Goal: Navigation & Orientation: Find specific page/section

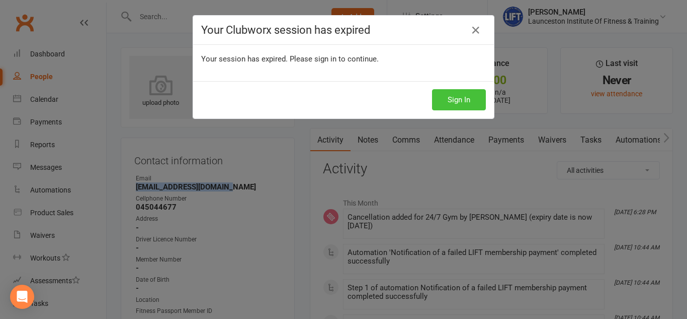
click at [466, 96] on button "Sign In" at bounding box center [459, 99] width 54 height 21
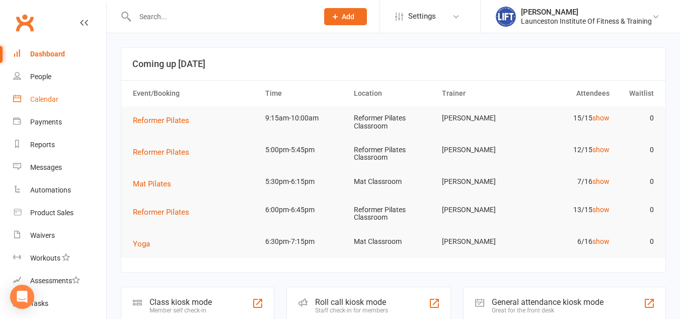
click at [30, 100] on link "Calendar" at bounding box center [59, 99] width 93 height 23
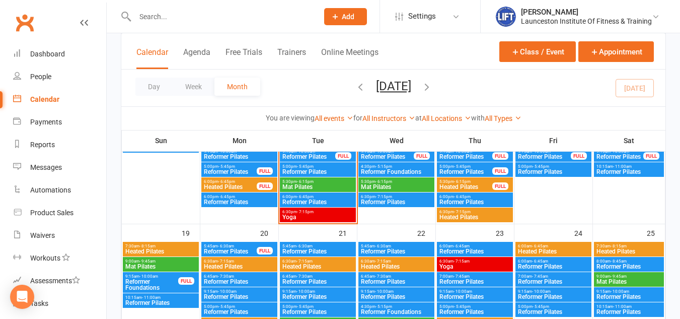
scroll to position [410, 0]
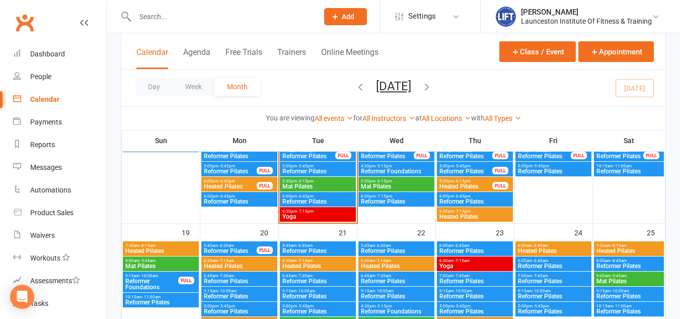
click at [324, 212] on span "6:30pm - 7:15pm" at bounding box center [318, 211] width 72 height 5
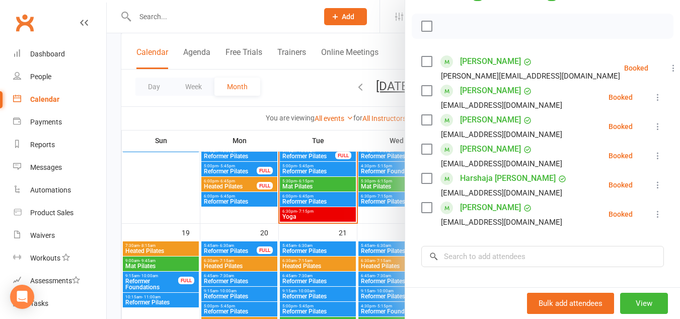
scroll to position [134, 0]
click at [575, 169] on li "Bronty Lynch brontylynch97@hotmail.com Booked More info Remove Check in Mark ab…" at bounding box center [542, 154] width 243 height 29
click at [292, 88] on div at bounding box center [393, 159] width 573 height 319
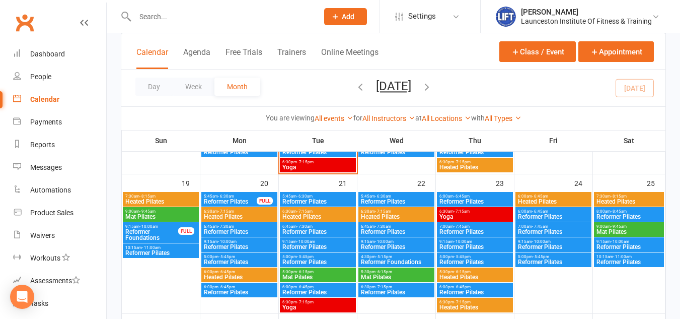
scroll to position [459, 0]
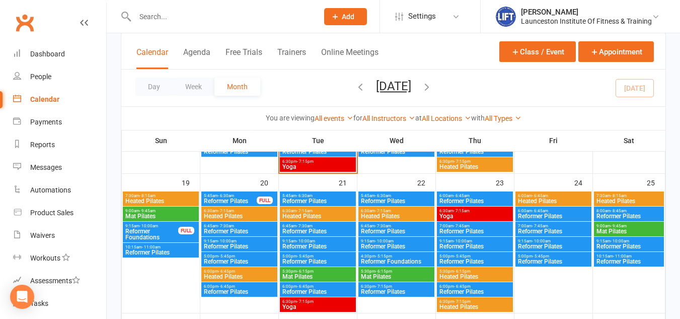
click at [308, 209] on span "- 7:15am" at bounding box center [304, 210] width 16 height 5
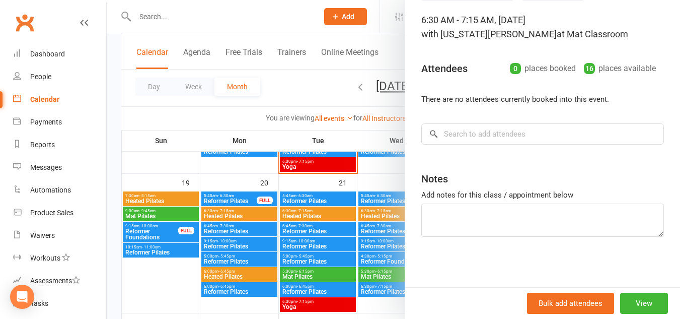
scroll to position [0, 0]
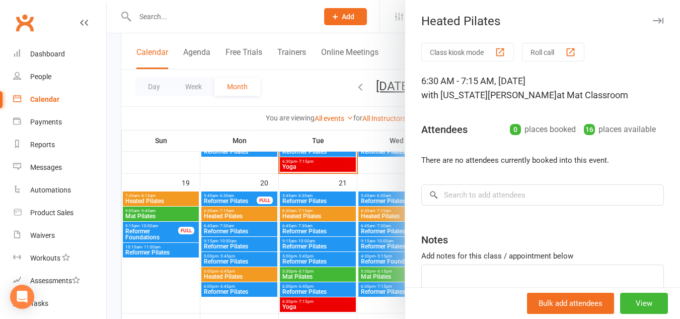
click at [307, 85] on div at bounding box center [393, 159] width 573 height 319
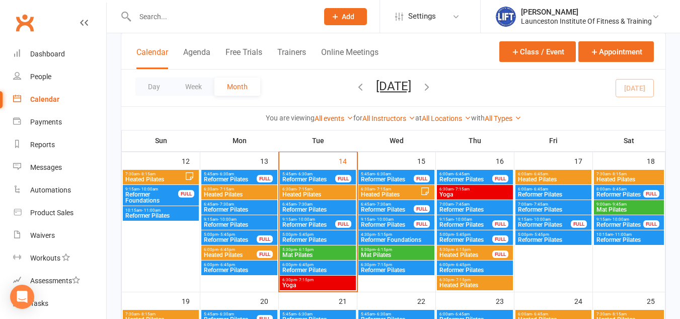
scroll to position [341, 0]
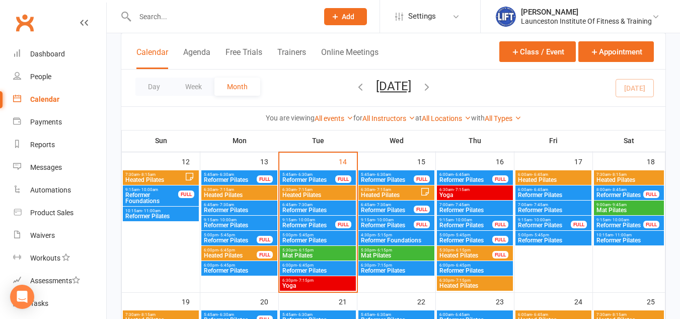
click at [317, 187] on span "6:30am - 7:15am" at bounding box center [318, 189] width 72 height 5
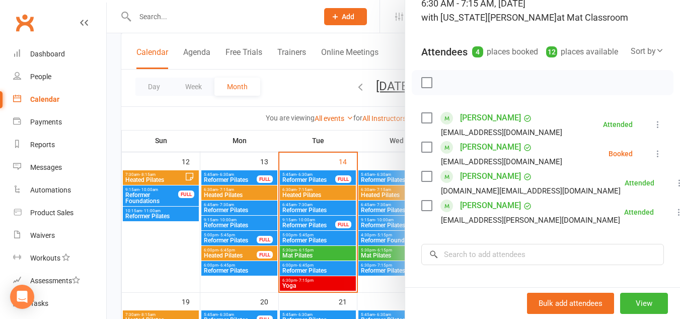
scroll to position [77, 0]
click at [289, 93] on div at bounding box center [393, 159] width 573 height 319
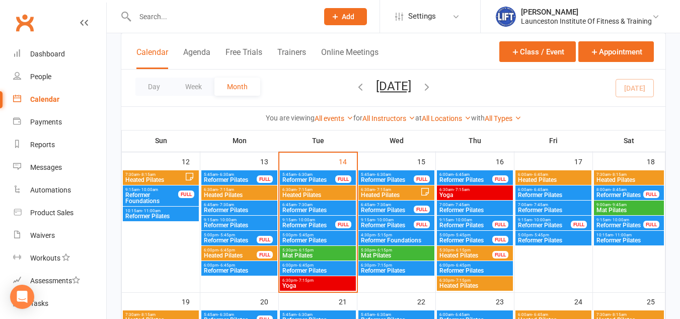
click at [301, 192] on span "Heated Pilates" at bounding box center [318, 195] width 72 height 6
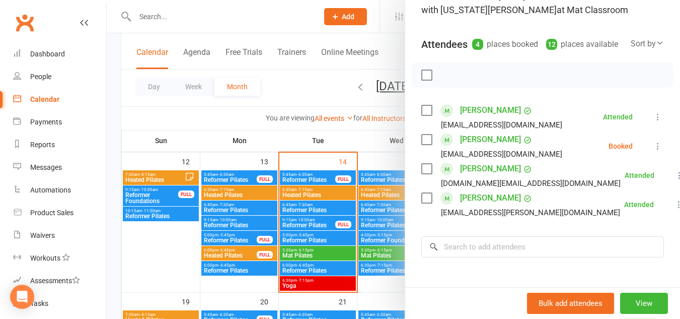
scroll to position [86, 0]
click at [283, 86] on div at bounding box center [393, 159] width 573 height 319
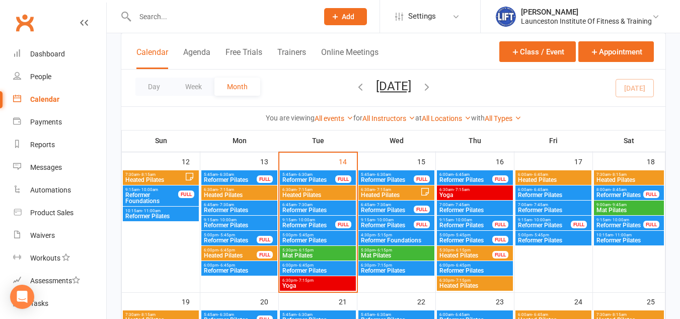
click at [386, 187] on span "- 7:15am" at bounding box center [383, 189] width 16 height 5
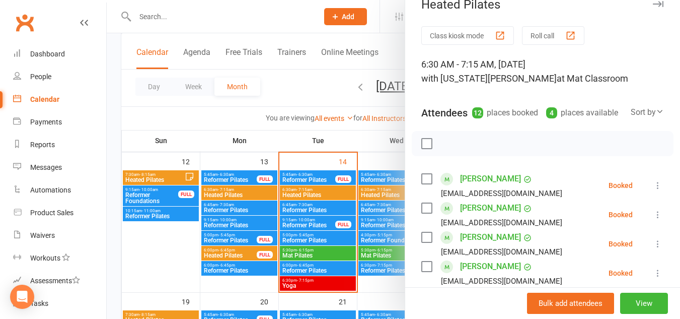
scroll to position [14, 0]
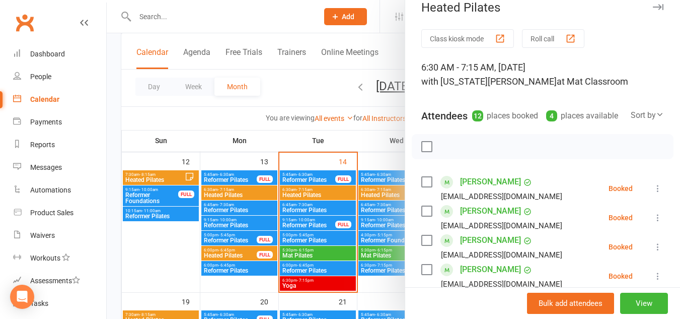
click at [331, 82] on div at bounding box center [393, 159] width 573 height 319
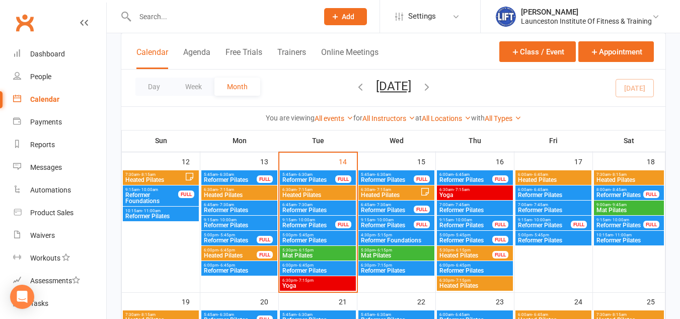
click at [541, 174] on span "- 6:45am" at bounding box center [540, 174] width 16 height 5
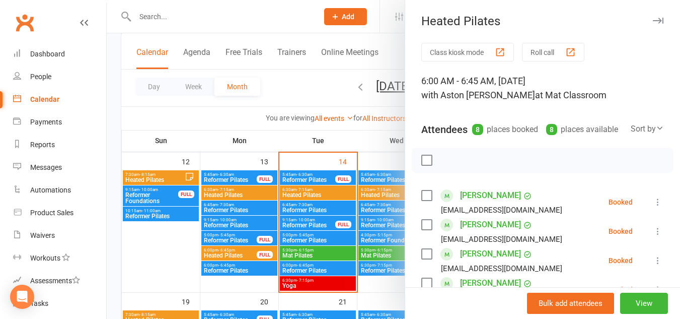
click at [341, 80] on div at bounding box center [393, 159] width 573 height 319
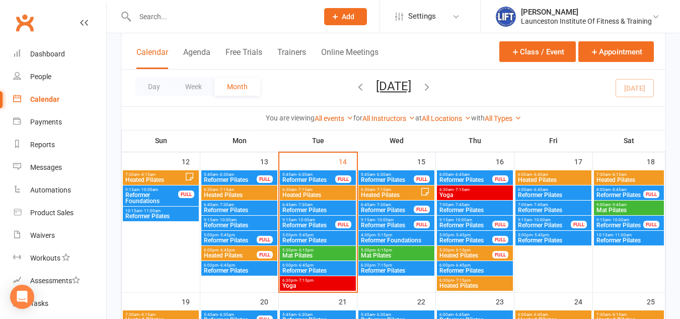
click at [450, 252] on span "Heated Pilates" at bounding box center [466, 255] width 54 height 6
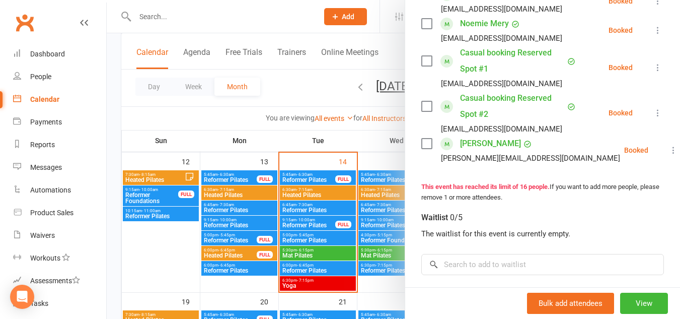
scroll to position [541, 0]
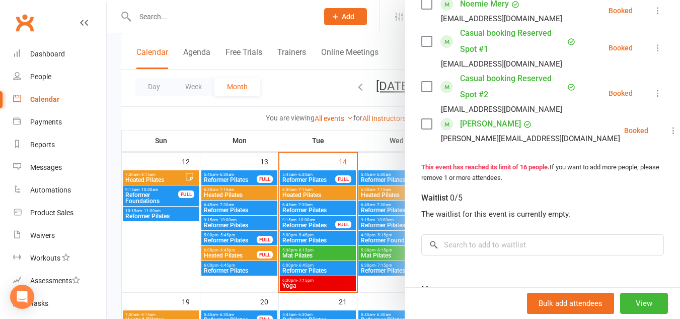
click at [324, 91] on div at bounding box center [393, 159] width 573 height 319
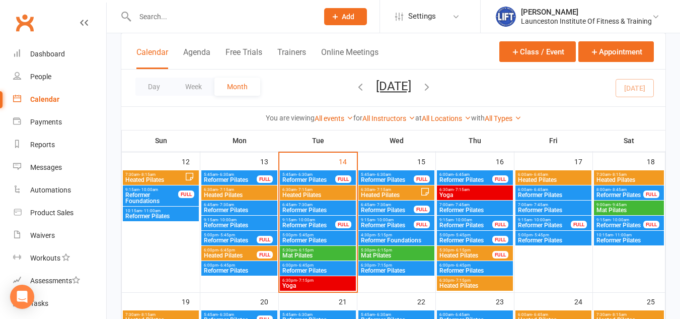
click at [449, 281] on span "6:30pm - 7:15pm" at bounding box center [475, 280] width 72 height 5
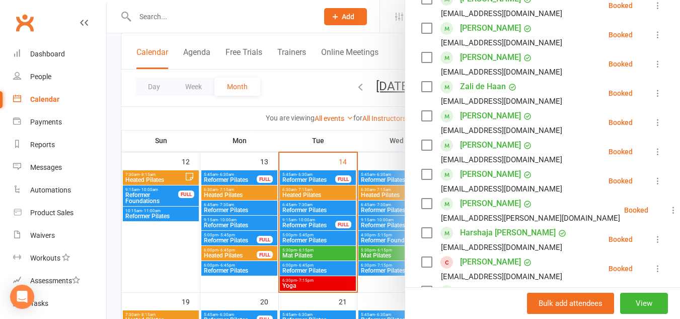
scroll to position [0, 0]
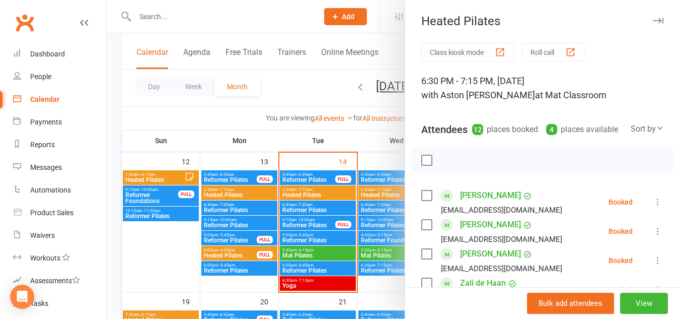
click at [305, 75] on div at bounding box center [393, 159] width 573 height 319
